Goal: Information Seeking & Learning: Learn about a topic

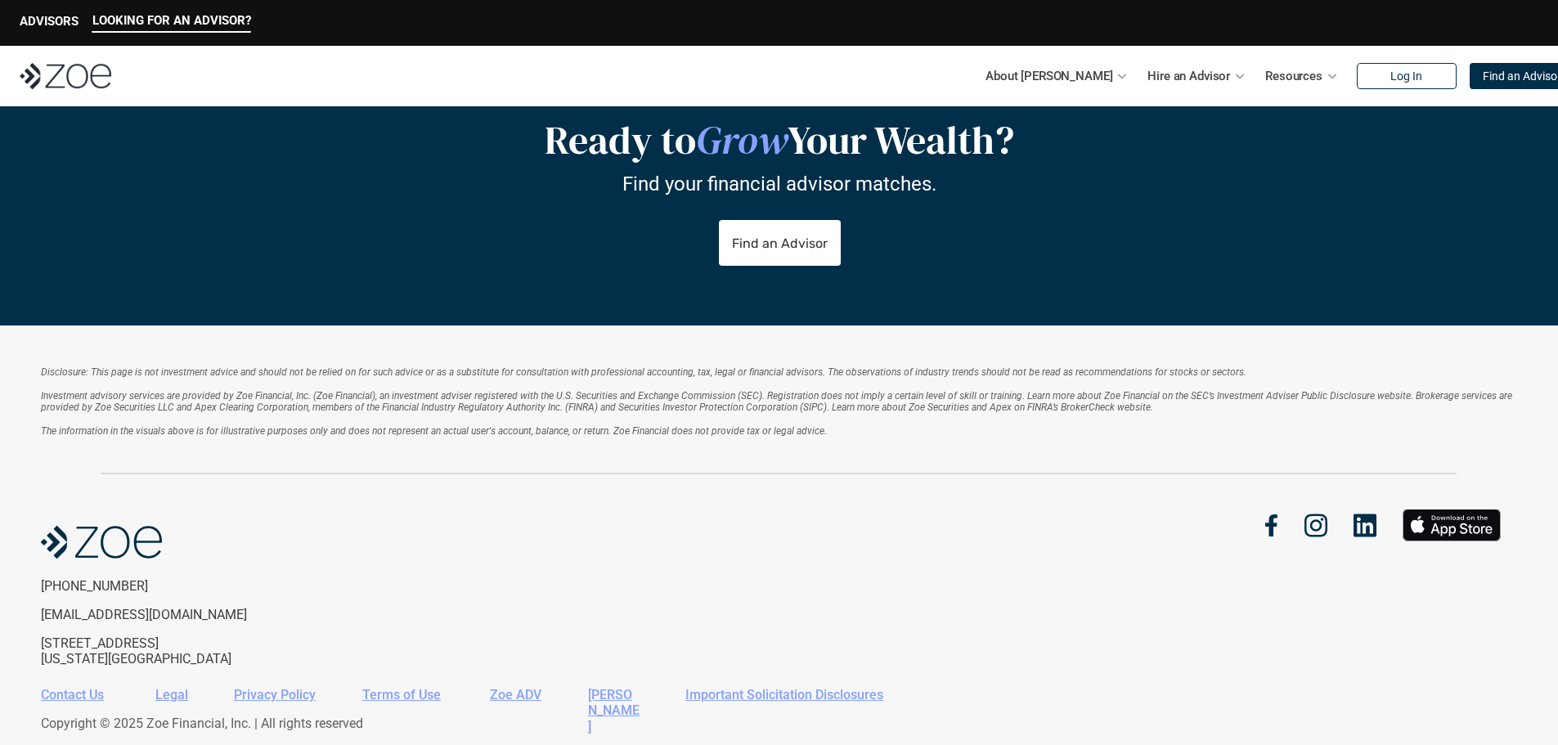
scroll to position [3440, 0]
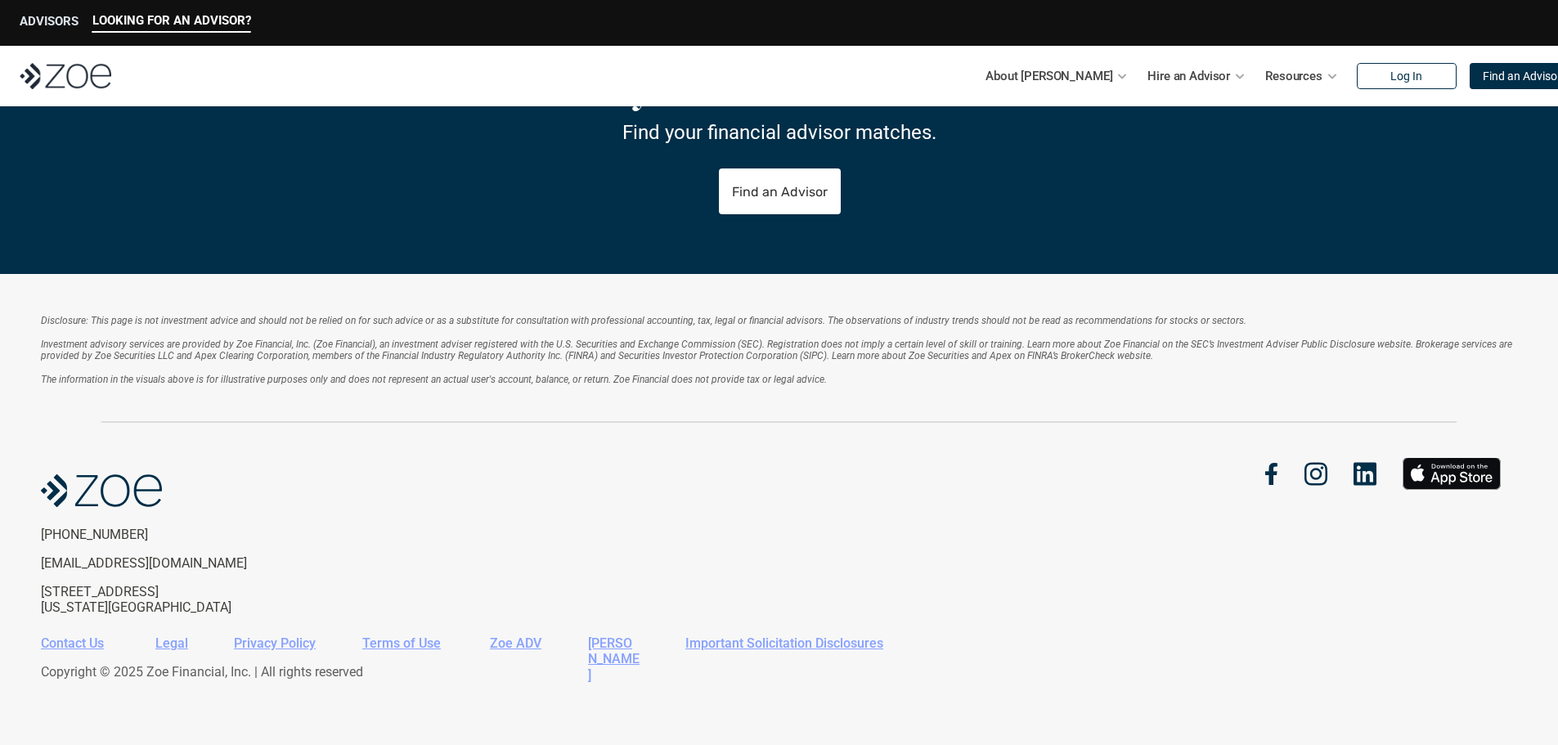
click at [52, 17] on p "ADVISORS" at bounding box center [49, 21] width 59 height 15
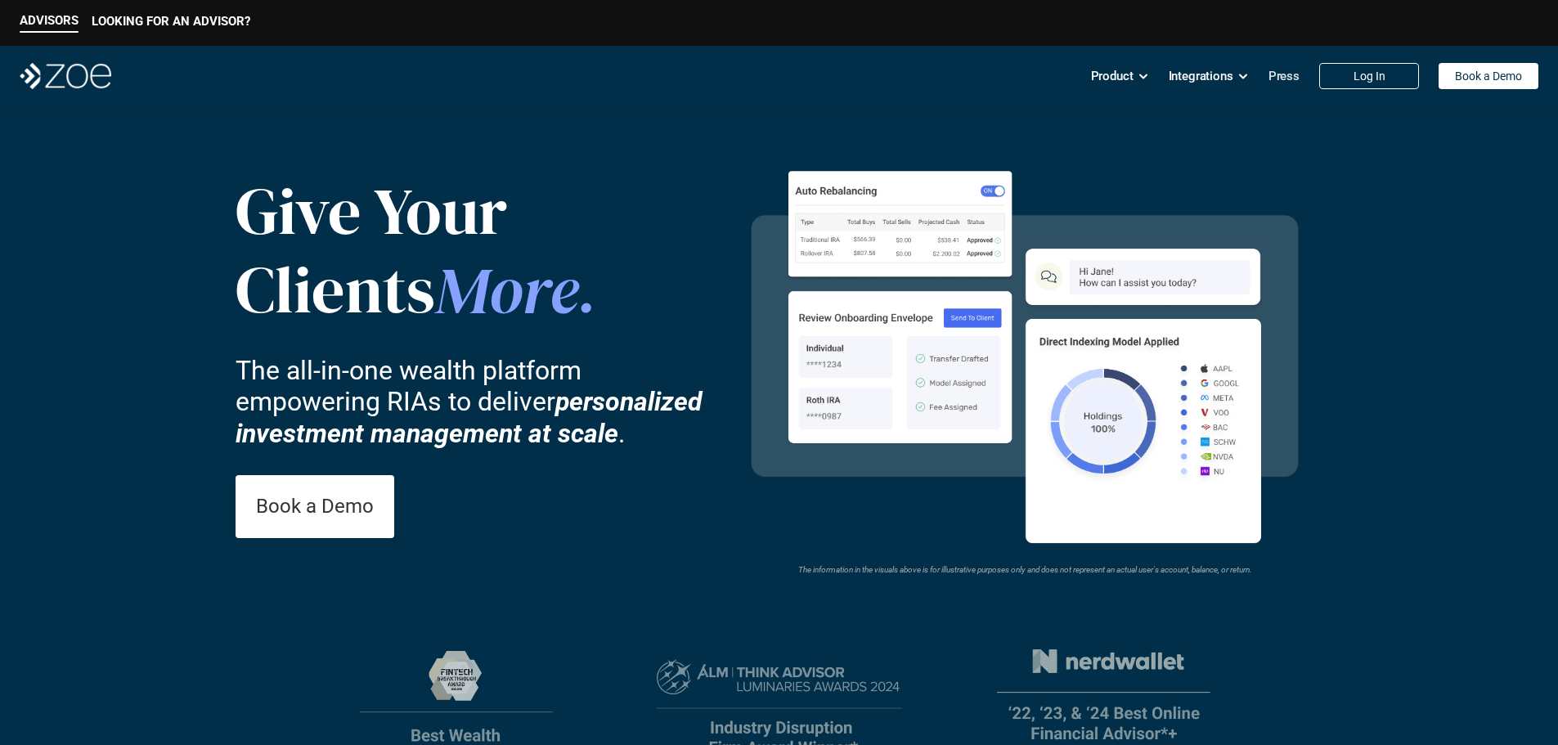
click at [1292, 74] on p "Press" at bounding box center [1284, 76] width 31 height 25
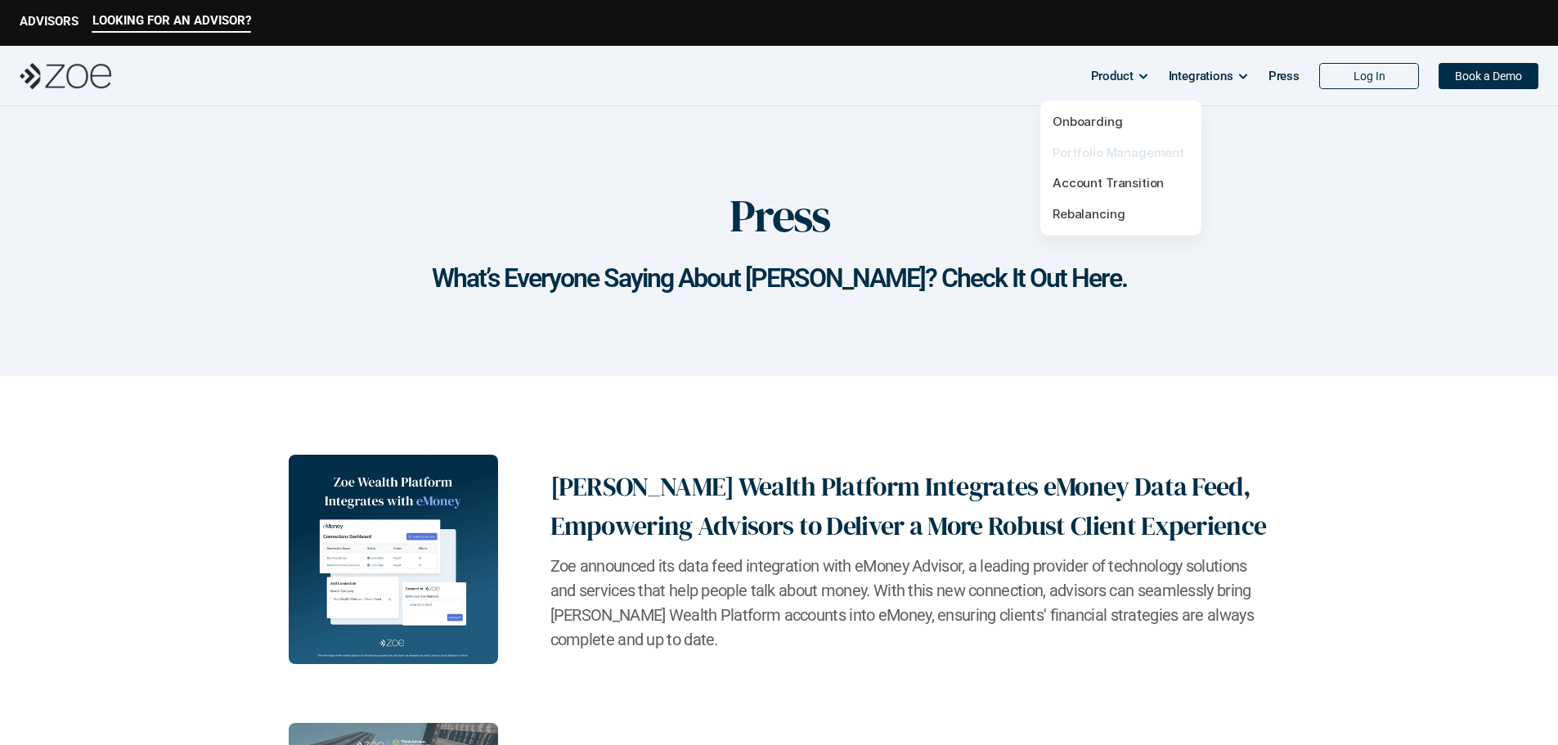
click at [1094, 148] on link "Portfolio Management" at bounding box center [1119, 153] width 132 height 16
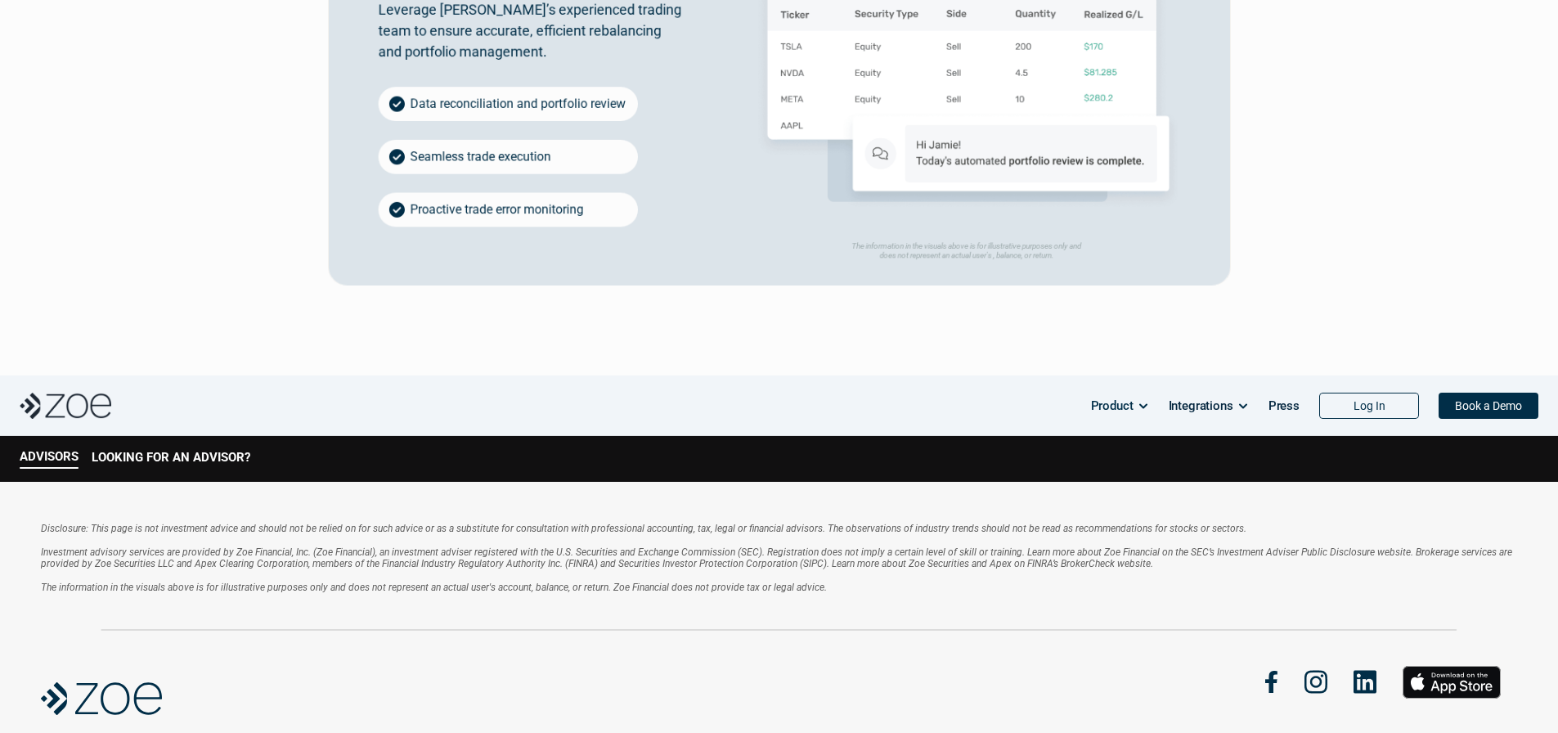
scroll to position [3132, 0]
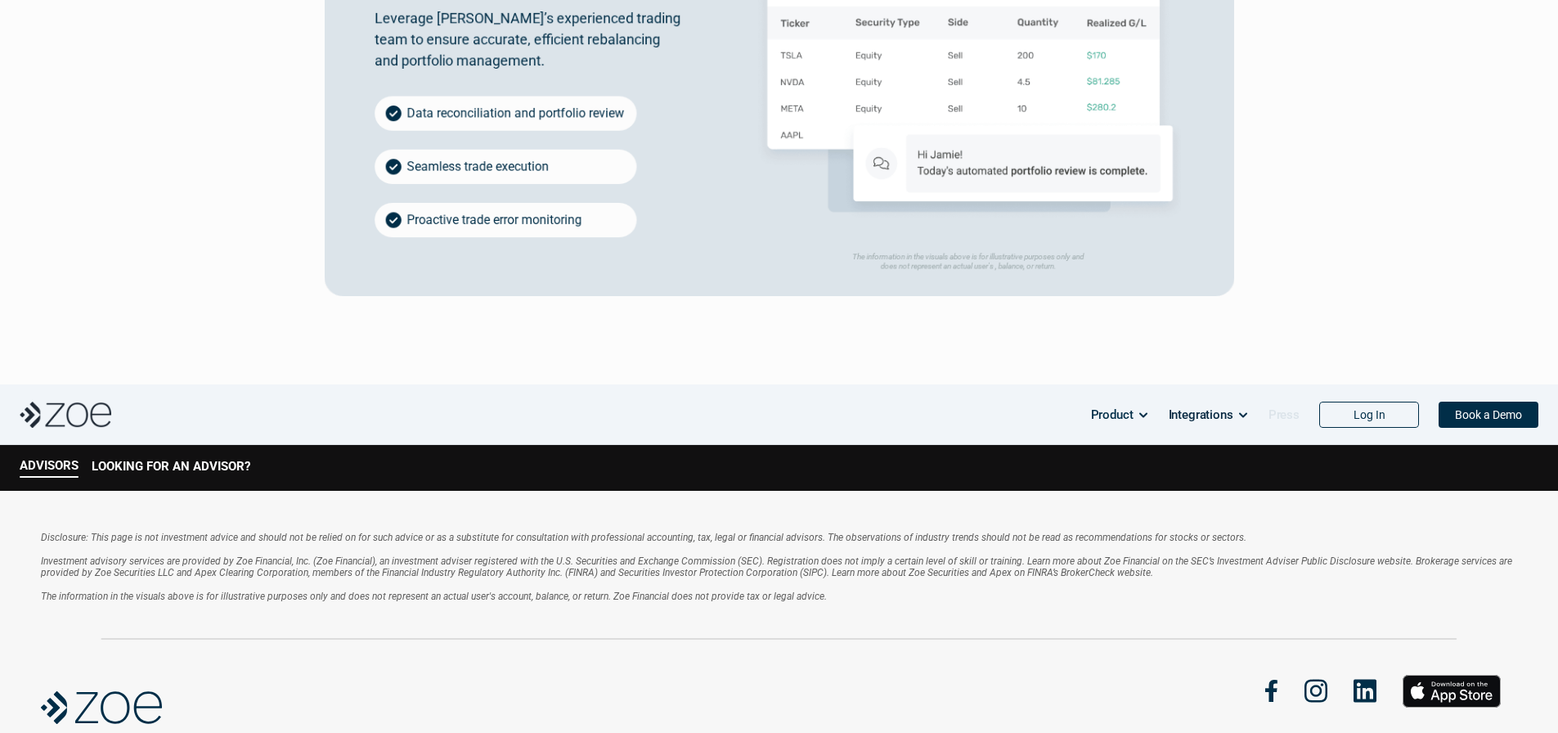
click at [1282, 402] on p "Press" at bounding box center [1284, 414] width 31 height 25
click at [1284, 402] on p "Press" at bounding box center [1284, 414] width 31 height 25
